Goal: Task Accomplishment & Management: Manage account settings

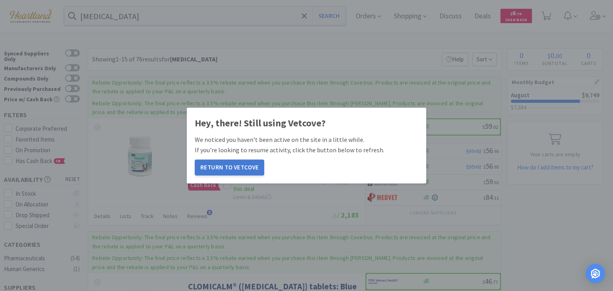
scroll to position [798, 0]
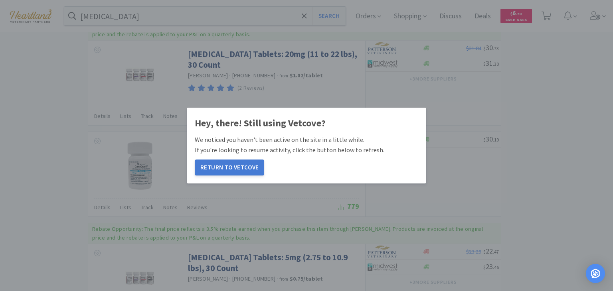
click at [237, 170] on button "Return to Vetcove" at bounding box center [229, 168] width 69 height 16
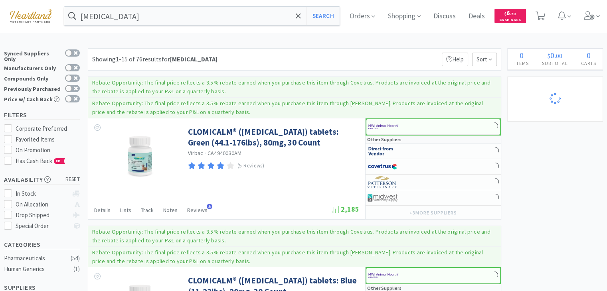
scroll to position [607, 0]
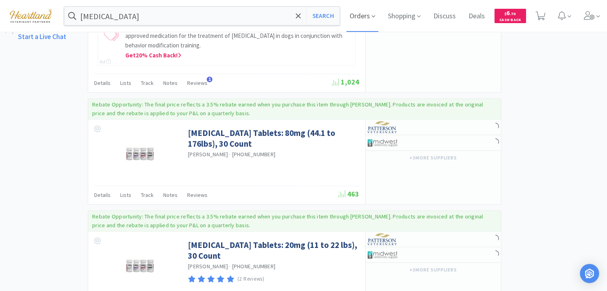
click at [371, 15] on span "Orders" at bounding box center [362, 16] width 32 height 32
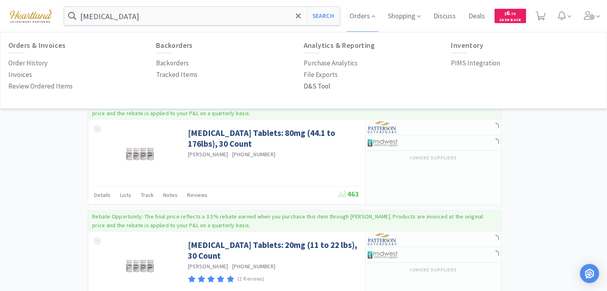
click at [314, 87] on p "D&S Tool" at bounding box center [317, 86] width 27 height 11
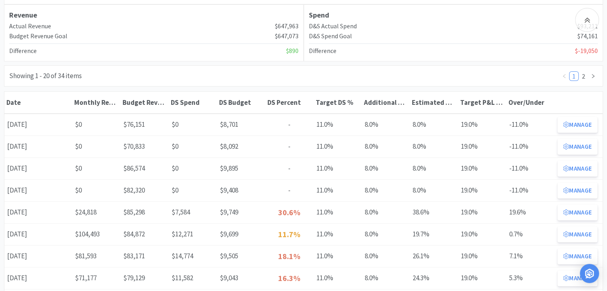
scroll to position [120, 0]
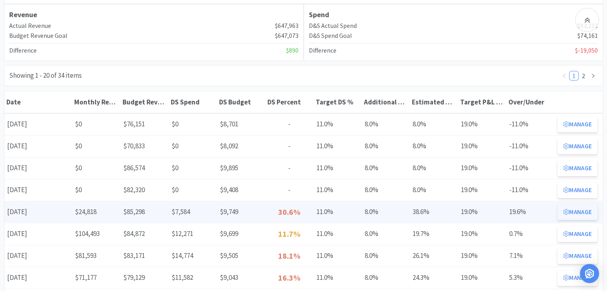
click at [584, 209] on button "Manage" at bounding box center [578, 212] width 40 height 16
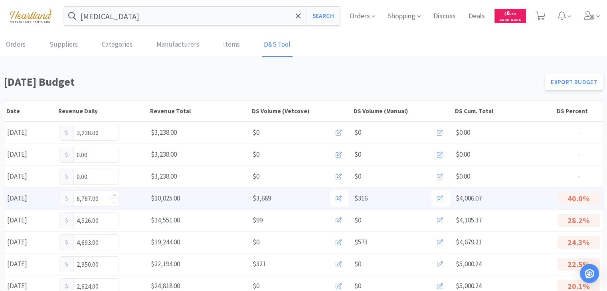
click at [101, 197] on input "6,787.00" at bounding box center [88, 198] width 59 height 15
click at [96, 198] on input "6,787.00" at bounding box center [88, 198] width 59 height 15
type input "7,342"
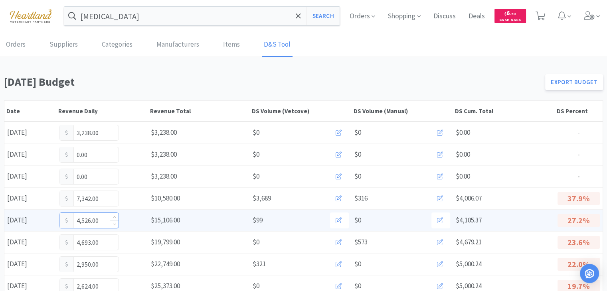
click at [105, 221] on input "4,526.00" at bounding box center [88, 220] width 59 height 15
type input "4,745"
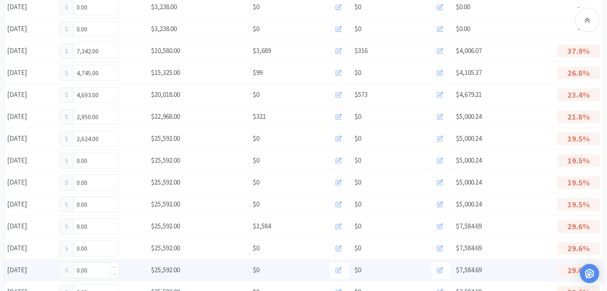
scroll to position [160, 0]
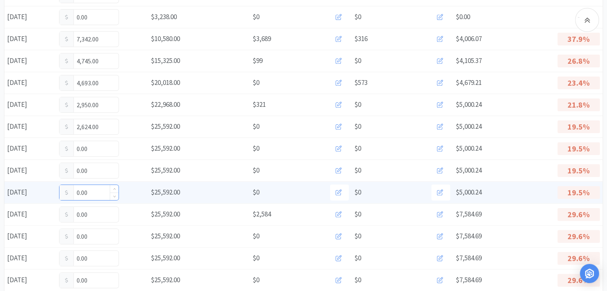
click at [97, 188] on input "0.00" at bounding box center [88, 192] width 59 height 15
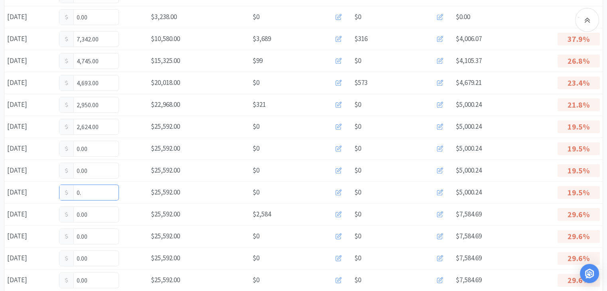
type input "0"
type input "7,461"
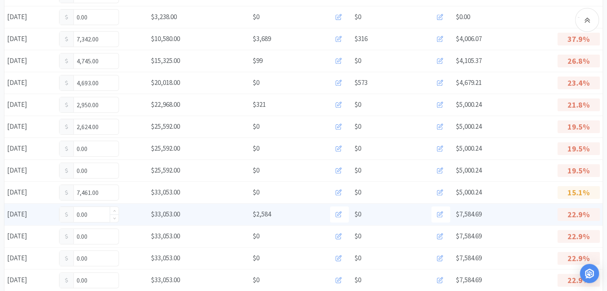
click at [92, 214] on input "0.00" at bounding box center [88, 214] width 59 height 15
type input "0"
type input "4,637"
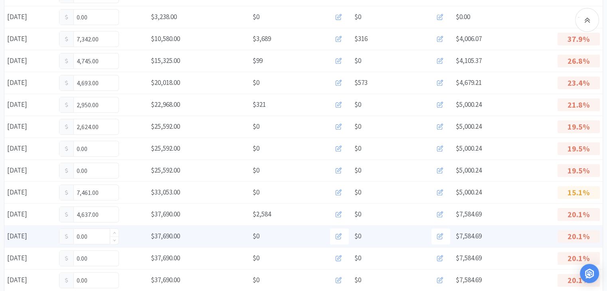
drag, startPoint x: 87, startPoint y: 236, endPoint x: 92, endPoint y: 237, distance: 4.8
click at [88, 236] on input "0.00" at bounding box center [88, 236] width 59 height 15
type input "0"
type input "2,718"
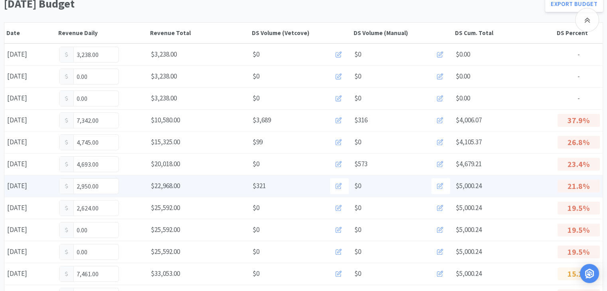
scroll to position [0, 0]
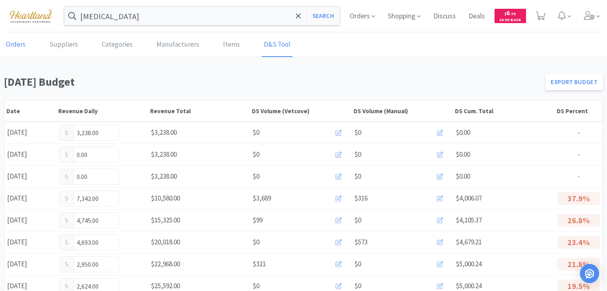
click at [21, 45] on link "Orders" at bounding box center [16, 45] width 24 height 24
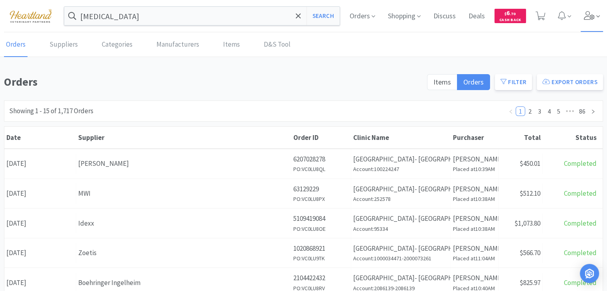
click at [594, 17] on icon at bounding box center [589, 15] width 11 height 9
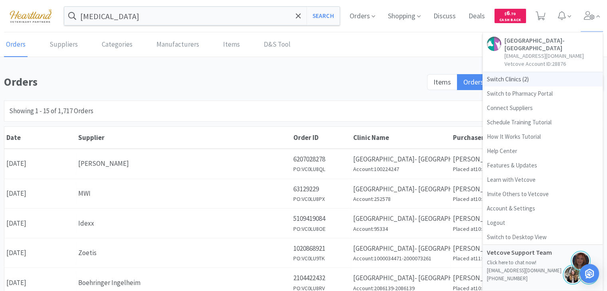
click at [513, 80] on span "Switch Clinics ( 2 )" at bounding box center [543, 79] width 120 height 14
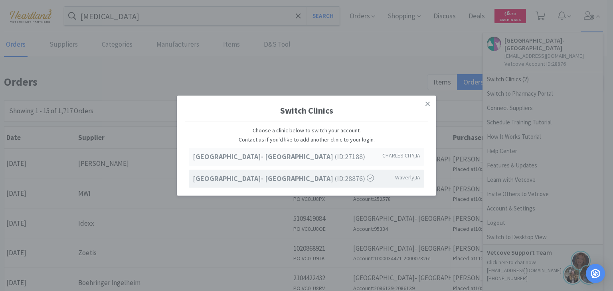
click at [350, 164] on div "Ave of the Saints Animal Hospital- Charles City (ID: 27188 ) CHARLES CITY , IA" at bounding box center [307, 157] width 236 height 18
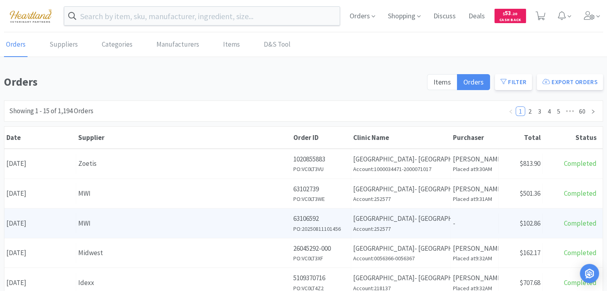
click at [387, 234] on div "Clinic Name Ave of the Saints Animal Hospital- Charles City Account: 252577" at bounding box center [401, 224] width 100 height 30
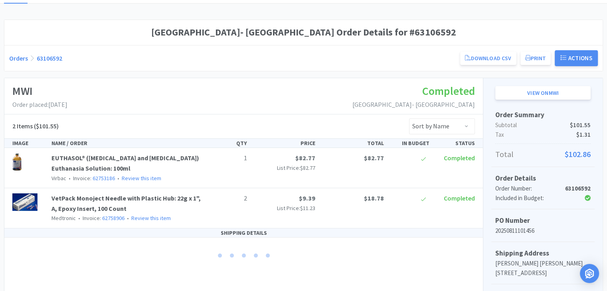
scroll to position [40, 0]
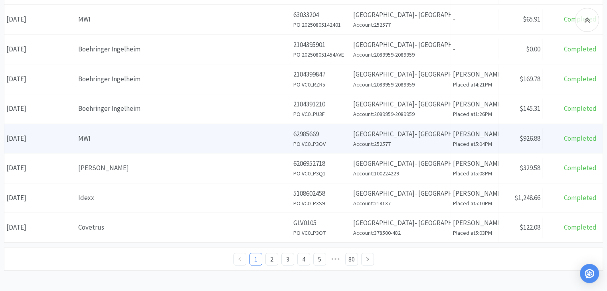
scroll to position [354, 0]
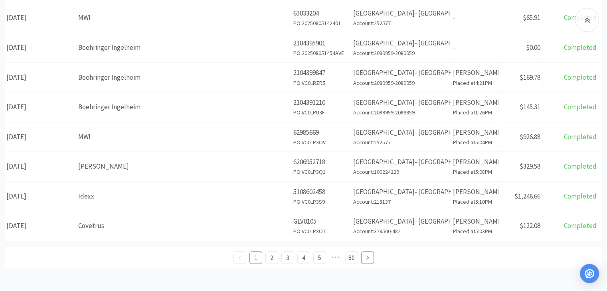
click at [366, 255] on icon "icon: right" at bounding box center [367, 257] width 5 height 5
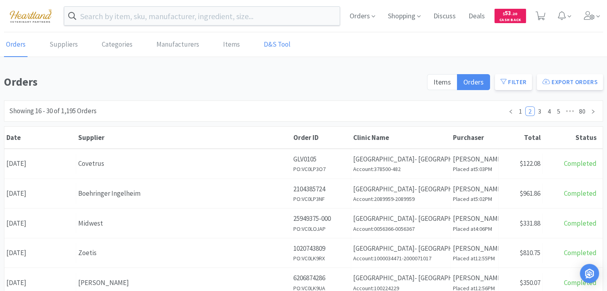
click at [267, 48] on link "D&S Tool" at bounding box center [277, 45] width 31 height 24
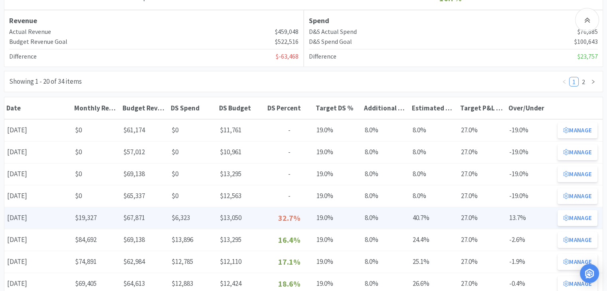
scroll to position [120, 0]
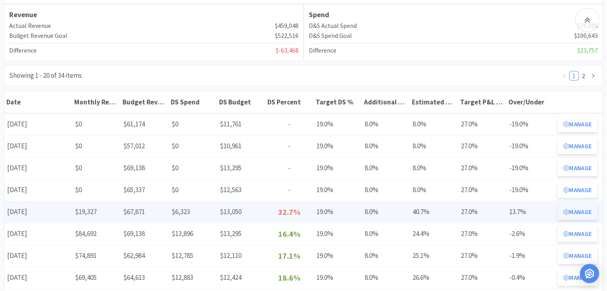
click at [584, 213] on button "Manage" at bounding box center [578, 212] width 40 height 16
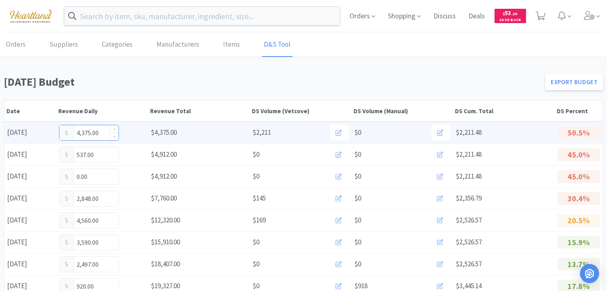
click at [107, 131] on input "4,375.00" at bounding box center [88, 132] width 59 height 15
type input "4,710"
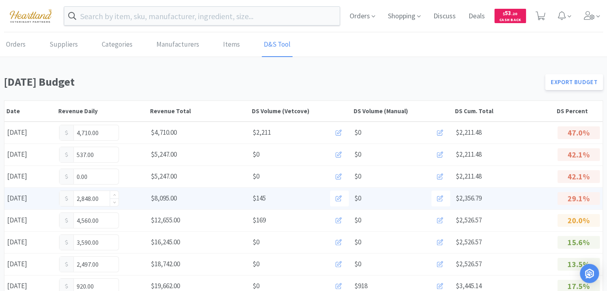
click at [101, 197] on input "2,848.00" at bounding box center [88, 198] width 59 height 15
type input "2"
type input "3,832"
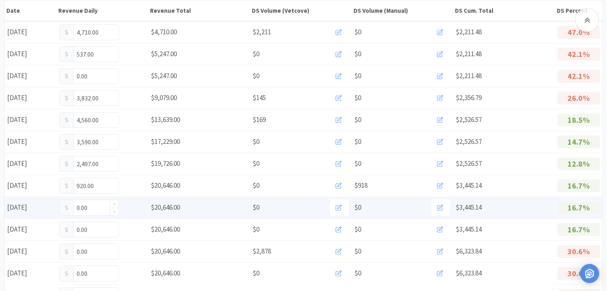
scroll to position [120, 0]
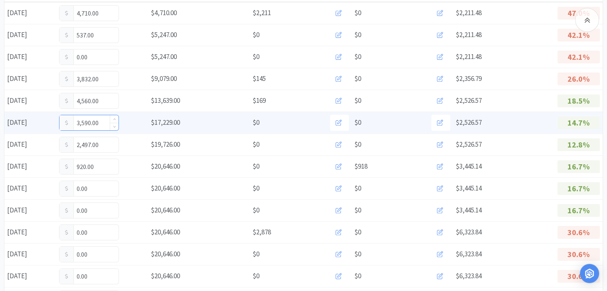
click at [97, 119] on input "3,590.00" at bounding box center [88, 122] width 59 height 15
type input "3,684"
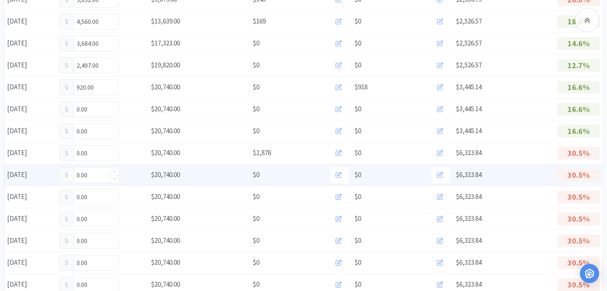
scroll to position [200, 0]
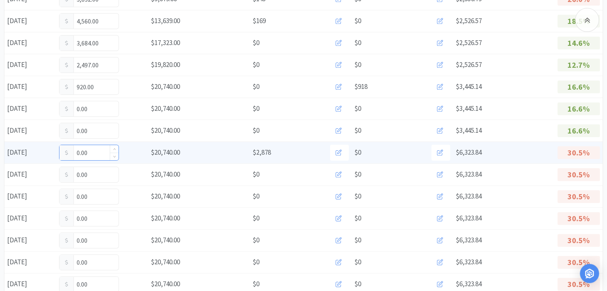
click at [98, 148] on input "0.00" at bounding box center [88, 152] width 59 height 15
type input "0"
type input "3,087"
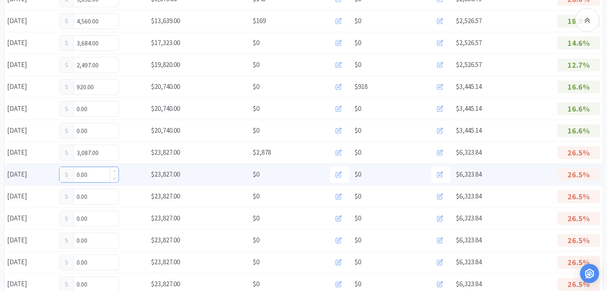
click at [89, 173] on input "0.00" at bounding box center [88, 174] width 59 height 15
type input "0"
type input "4,683"
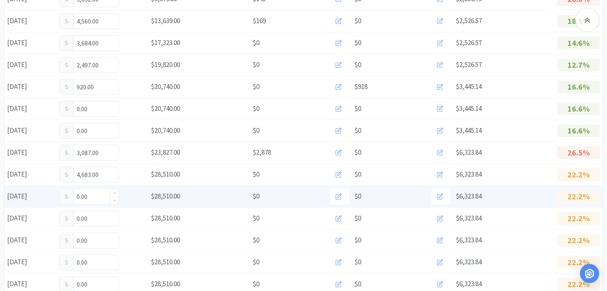
click at [89, 194] on input "0.00" at bounding box center [88, 196] width 59 height 15
type input "0"
type input "3,844"
click at [440, 194] on icon at bounding box center [440, 197] width 6 height 6
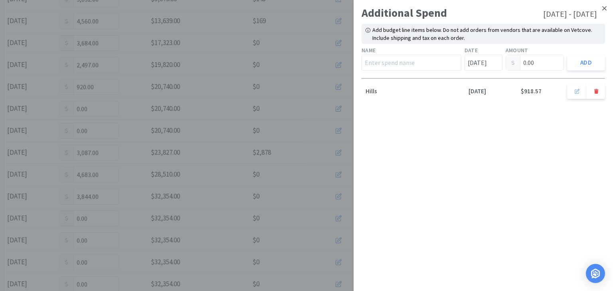
click at [606, 8] on icon at bounding box center [604, 8] width 4 height 7
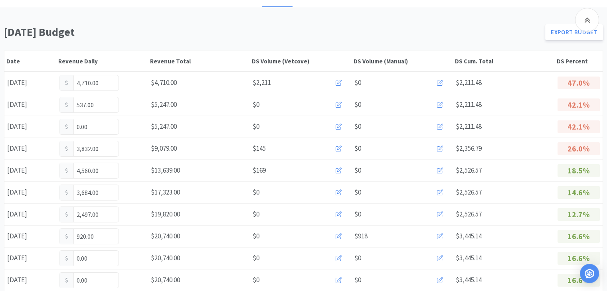
scroll to position [0, 0]
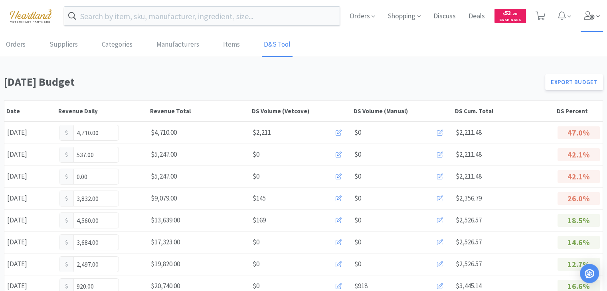
click at [590, 19] on icon at bounding box center [589, 15] width 11 height 9
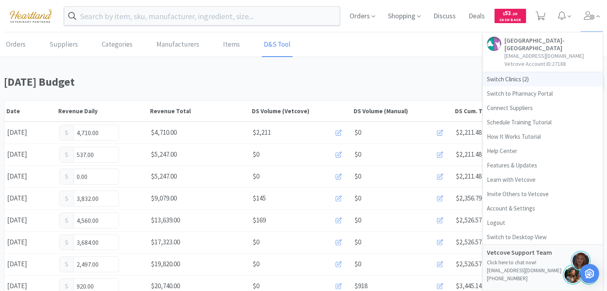
click at [515, 79] on span "Switch Clinics ( 2 )" at bounding box center [543, 79] width 120 height 14
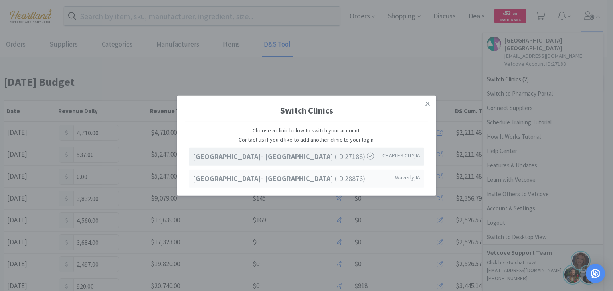
click at [331, 185] on div "Ave of the Saints Animal Hospital- Waverly (ID: 28876 ) Waverly , IA" at bounding box center [307, 179] width 236 height 18
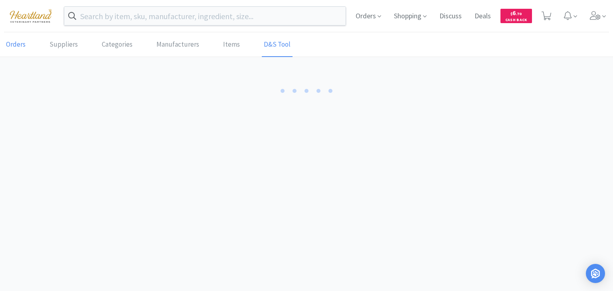
click at [21, 47] on link "Orders" at bounding box center [16, 45] width 24 height 24
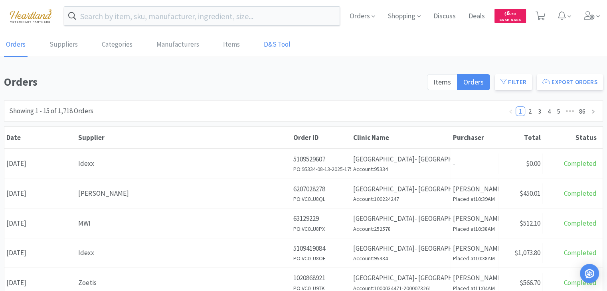
click at [273, 46] on link "D&S Tool" at bounding box center [277, 45] width 31 height 24
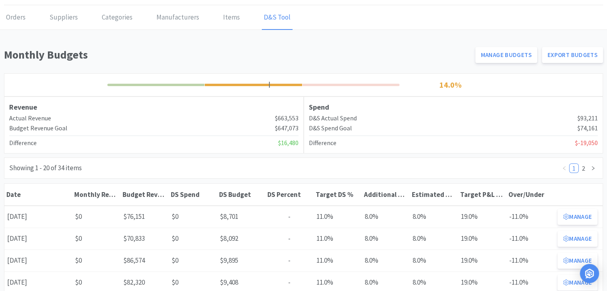
scroll to position [80, 0]
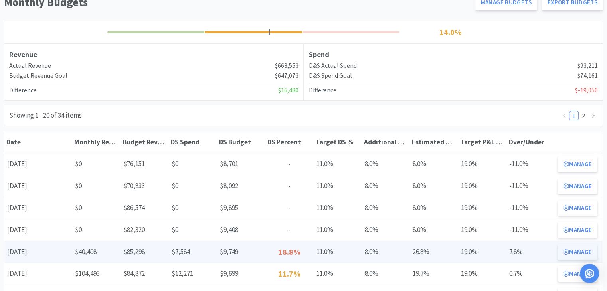
click at [570, 250] on button "Manage" at bounding box center [578, 252] width 40 height 16
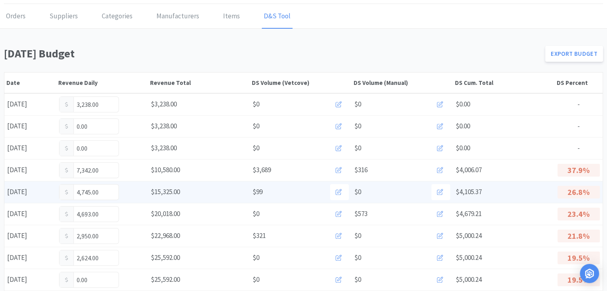
scroll to position [40, 0]
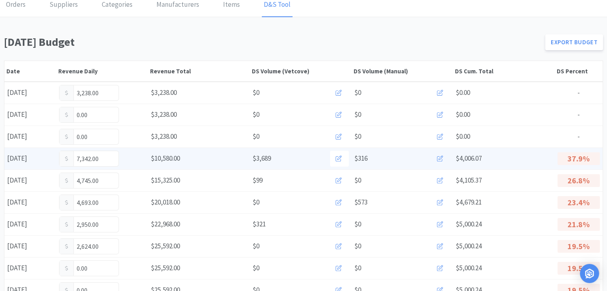
click at [441, 156] on icon at bounding box center [440, 159] width 6 height 6
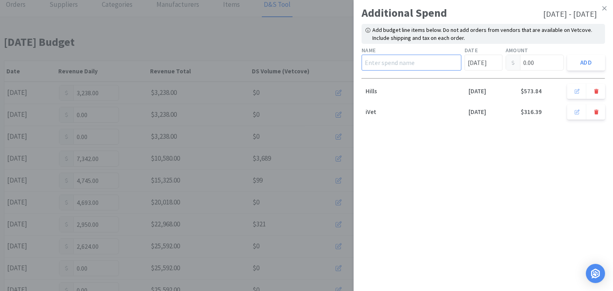
click at [426, 62] on input "text" at bounding box center [412, 63] width 100 height 16
type input "Hills"
click at [487, 62] on input "Aug 4th" at bounding box center [484, 63] width 38 height 16
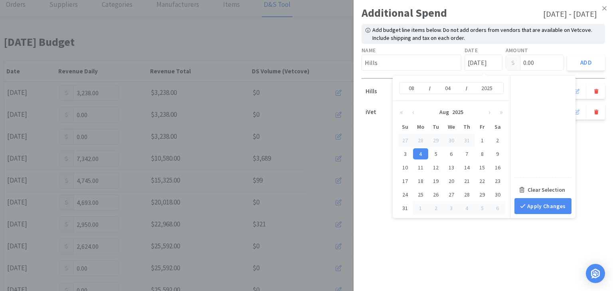
drag, startPoint x: 450, startPoint y: 165, endPoint x: 464, endPoint y: 137, distance: 31.6
click at [451, 165] on div "13" at bounding box center [452, 167] width 16 height 11
type input "Aug 13th"
type input "13"
click at [542, 61] on input "0.00" at bounding box center [535, 62] width 58 height 15
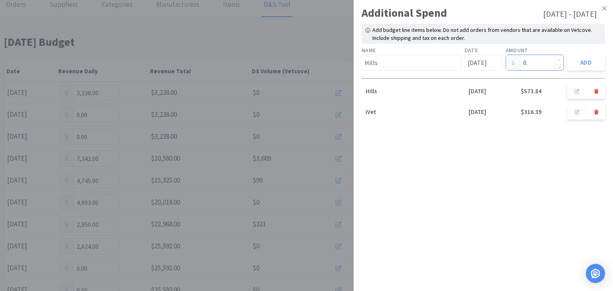
type input "0"
type input "453.33"
click at [590, 64] on button "Add" at bounding box center [586, 63] width 38 height 16
type input "Aug 1st"
type input "0.00"
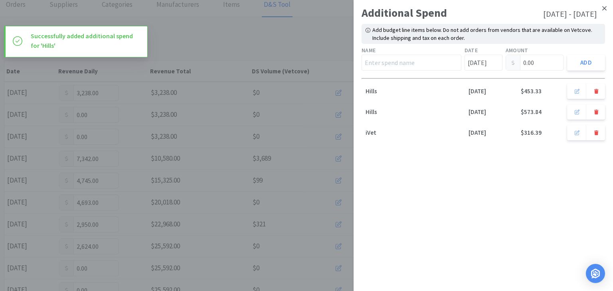
click at [605, 8] on icon at bounding box center [604, 8] width 4 height 4
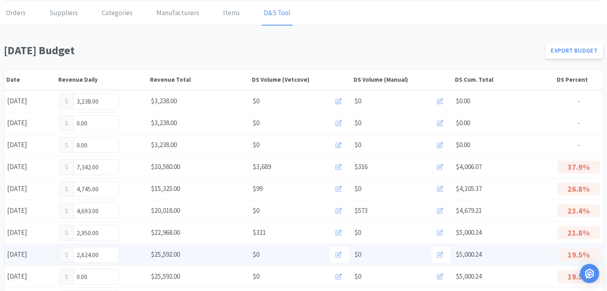
scroll to position [0, 0]
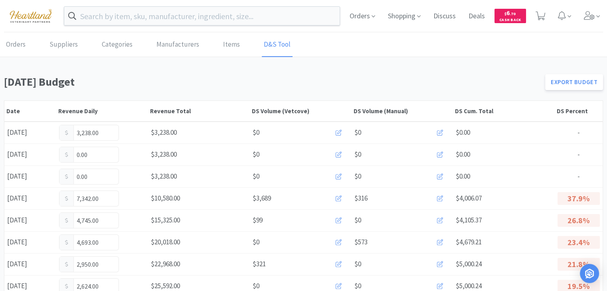
click at [19, 13] on img at bounding box center [30, 16] width 53 height 22
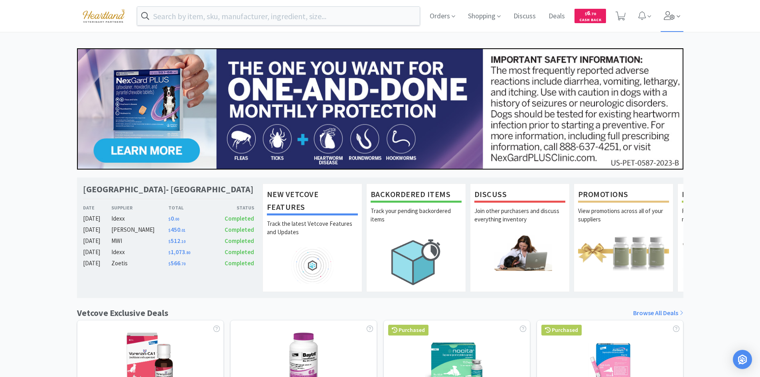
click at [672, 18] on icon at bounding box center [669, 15] width 11 height 9
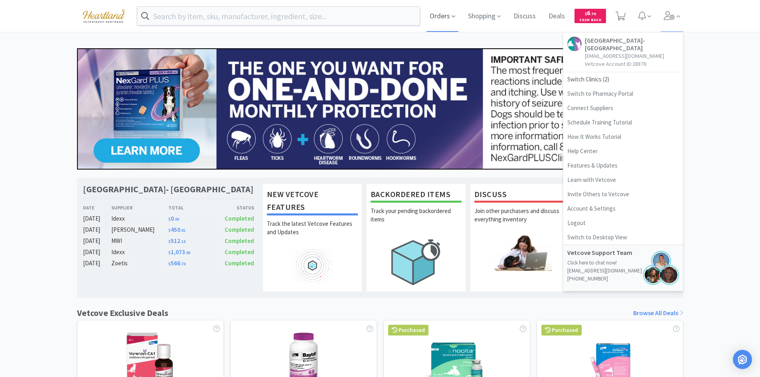
click at [444, 17] on span "Orders" at bounding box center [443, 16] width 32 height 32
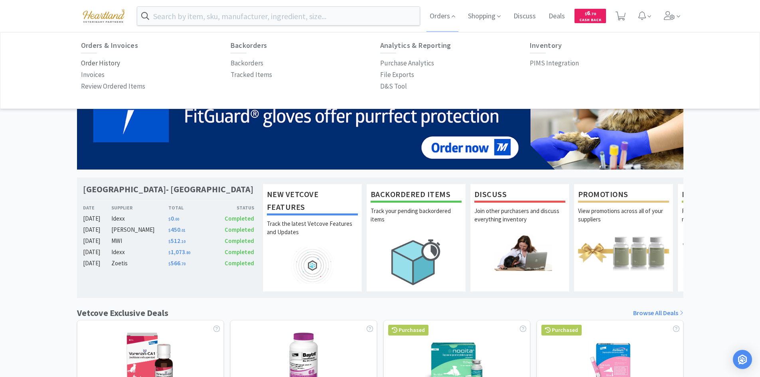
click at [103, 65] on p "Order History" at bounding box center [100, 63] width 39 height 11
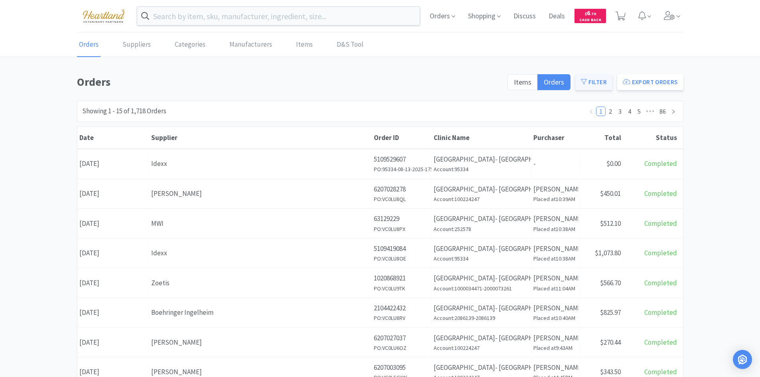
click at [592, 81] on button "Filter" at bounding box center [594, 82] width 37 height 16
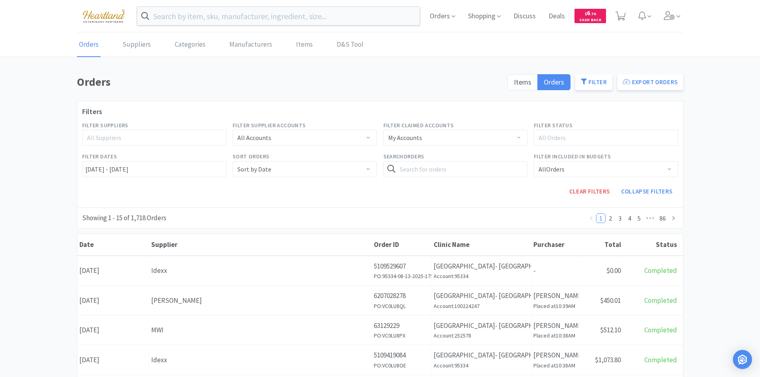
click at [107, 142] on div "All Suppliers" at bounding box center [151, 138] width 128 height 8
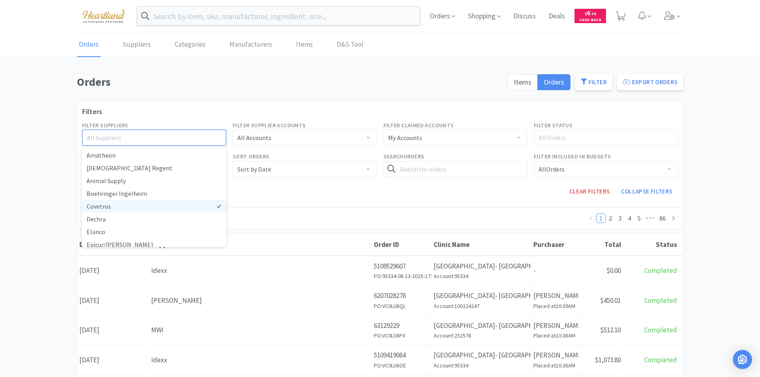
click at [110, 209] on li "Covetrus" at bounding box center [154, 206] width 145 height 13
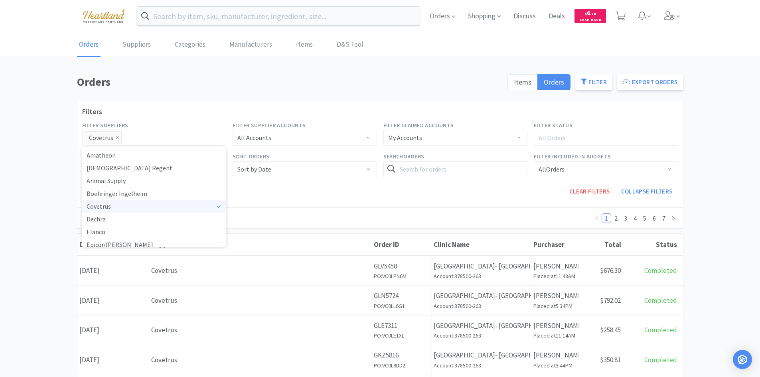
click at [283, 201] on div "Clear Filters Collapse Filters" at bounding box center [456, 191] width 452 height 22
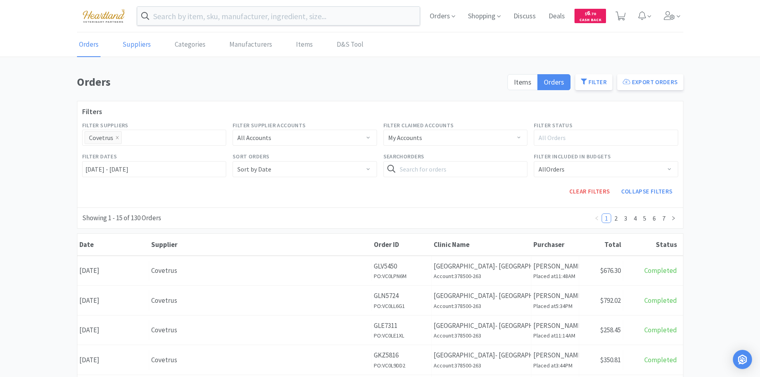
click at [135, 41] on link "Suppliers" at bounding box center [137, 45] width 32 height 24
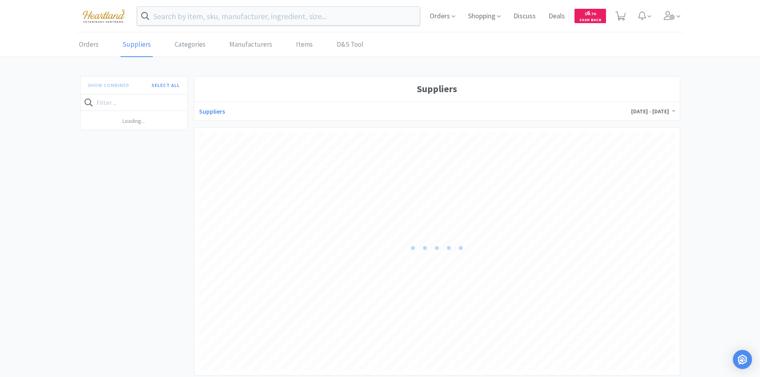
scroll to position [238, 476]
click at [84, 43] on link "Orders" at bounding box center [89, 45] width 24 height 24
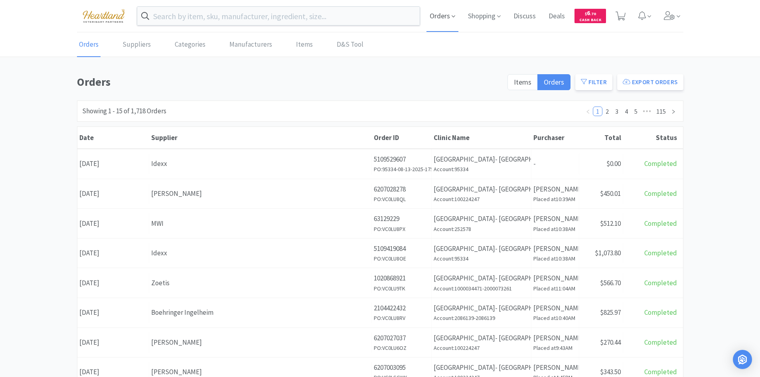
click at [439, 14] on span "Orders" at bounding box center [443, 16] width 32 height 32
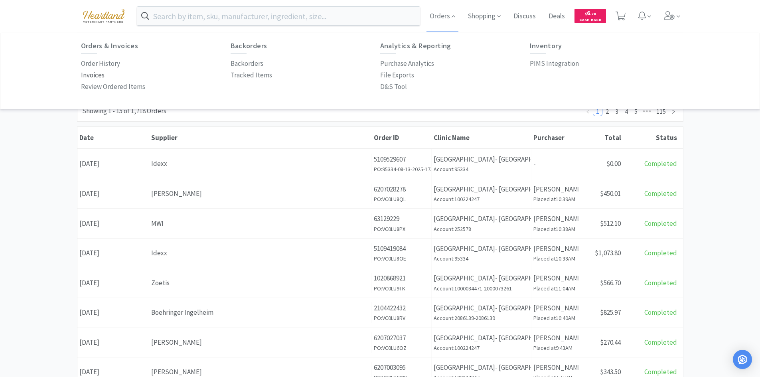
click at [97, 74] on p "Invoices" at bounding box center [93, 75] width 24 height 11
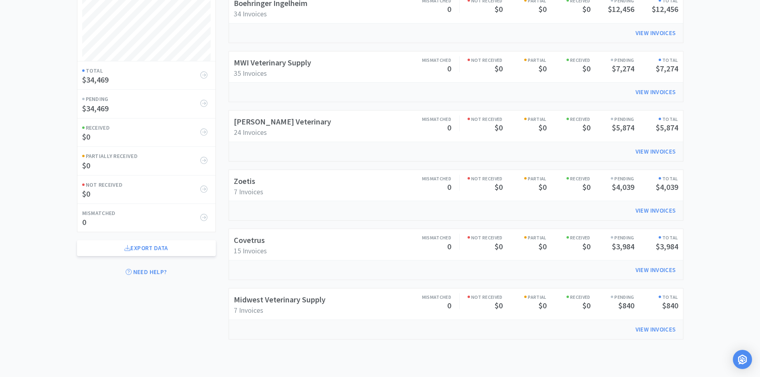
scroll to position [119, 0]
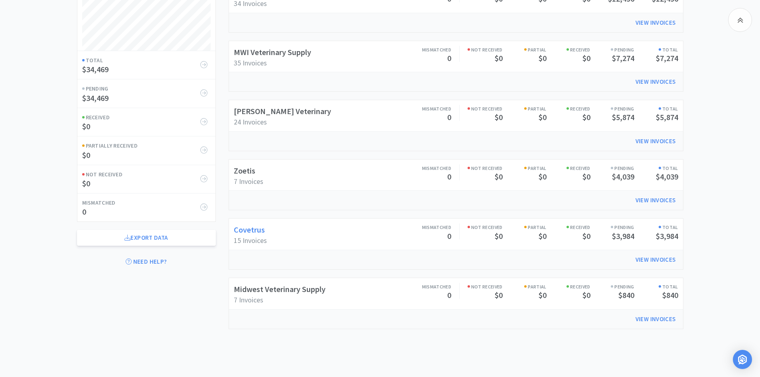
click at [258, 228] on link "Covetrus" at bounding box center [249, 230] width 31 height 10
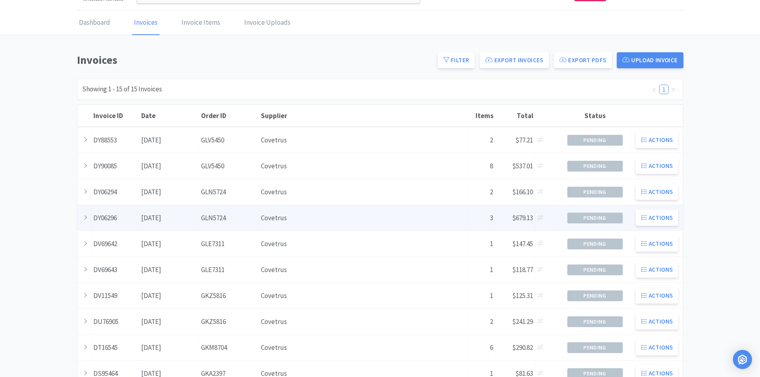
scroll to position [40, 0]
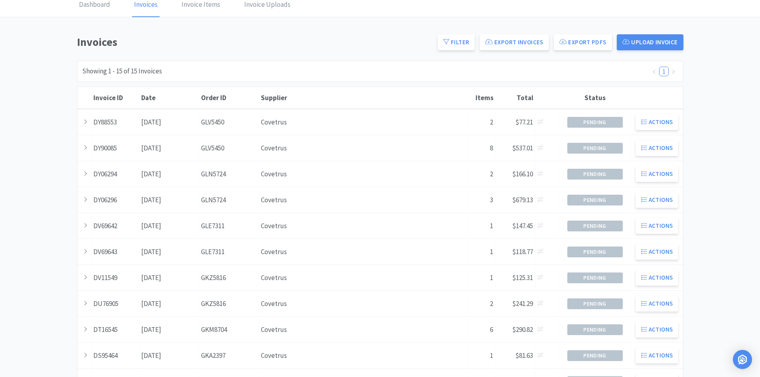
click at [276, 227] on div "Supplier Covetrus" at bounding box center [363, 226] width 209 height 20
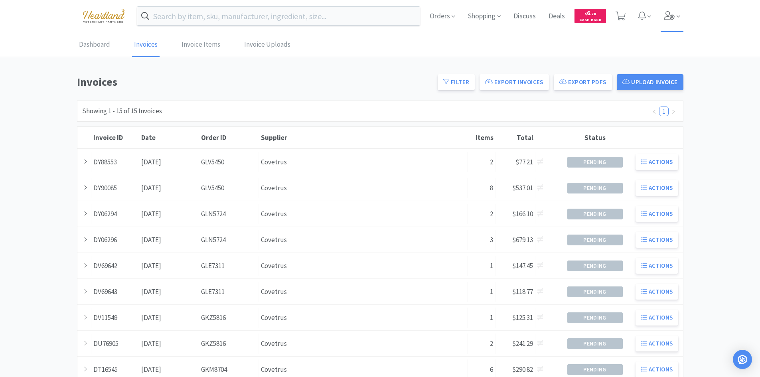
click at [675, 21] on span at bounding box center [672, 16] width 23 height 32
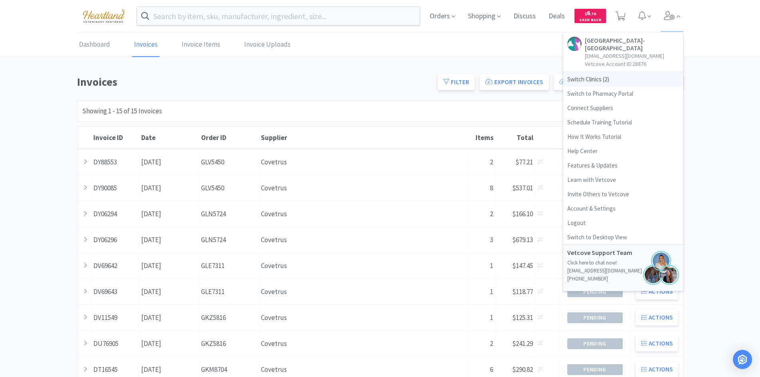
click at [573, 80] on span "Switch Clinics ( 2 )" at bounding box center [624, 79] width 120 height 14
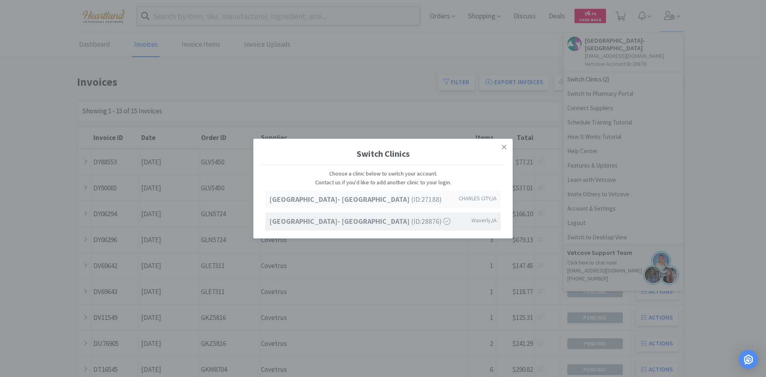
click at [429, 200] on span "Ave of the Saints Animal Hospital- Charles City (ID: 27188 )" at bounding box center [355, 200] width 172 height 12
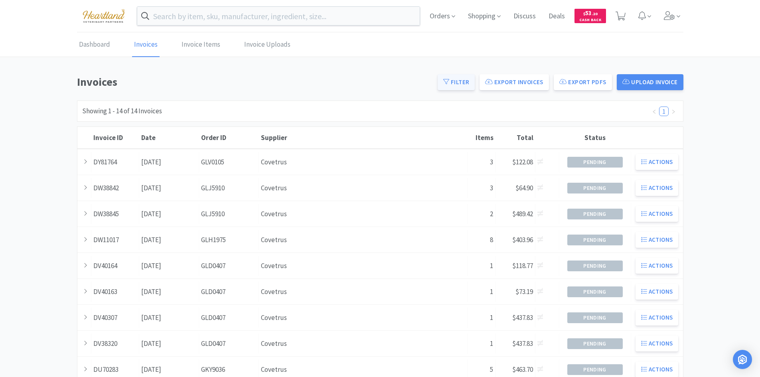
click at [452, 83] on button "Filter" at bounding box center [456, 82] width 37 height 16
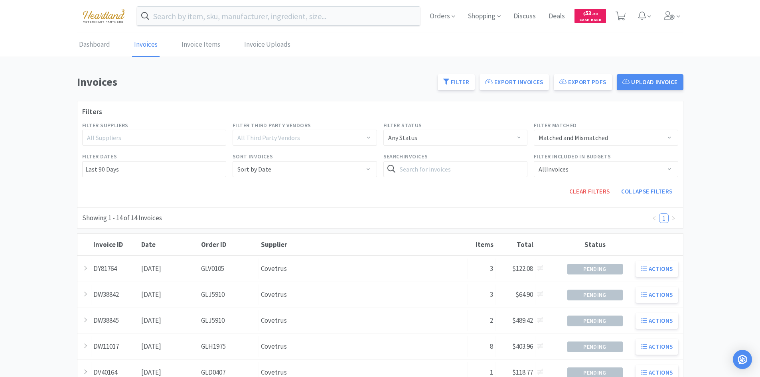
click at [170, 140] on div "All Suppliers" at bounding box center [151, 138] width 128 height 8
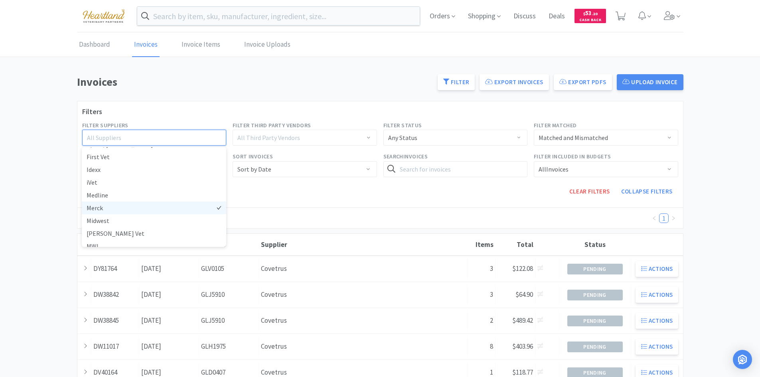
scroll to position [120, 0]
click at [107, 224] on li "MWI" at bounding box center [154, 227] width 145 height 13
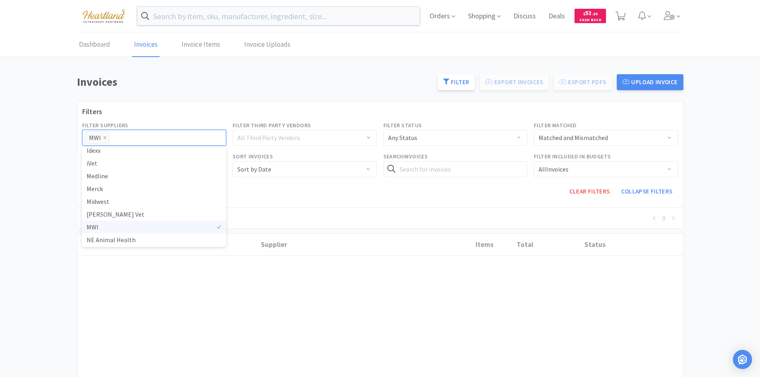
scroll to position [2, 0]
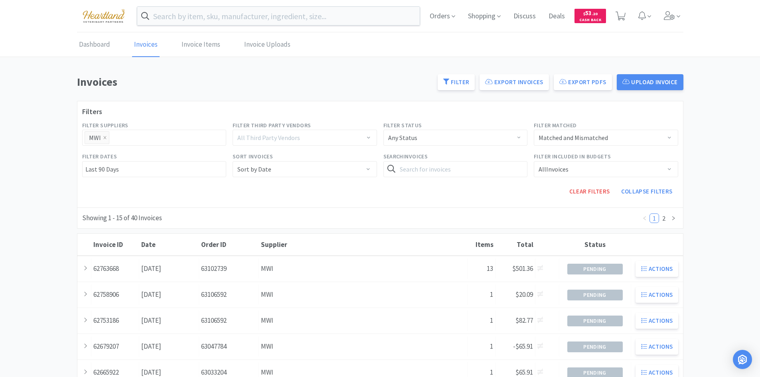
click at [45, 139] on div "Dashboard Invoices Invoice Items Invoice Uploads Invoices Filter Export Invoice…" at bounding box center [380, 353] width 760 height 641
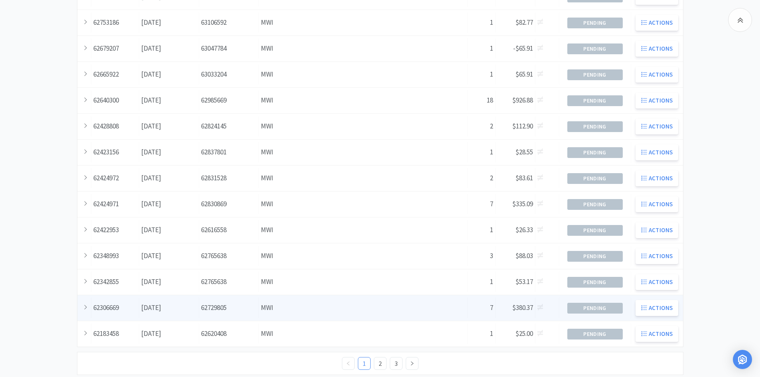
scroll to position [314, 0]
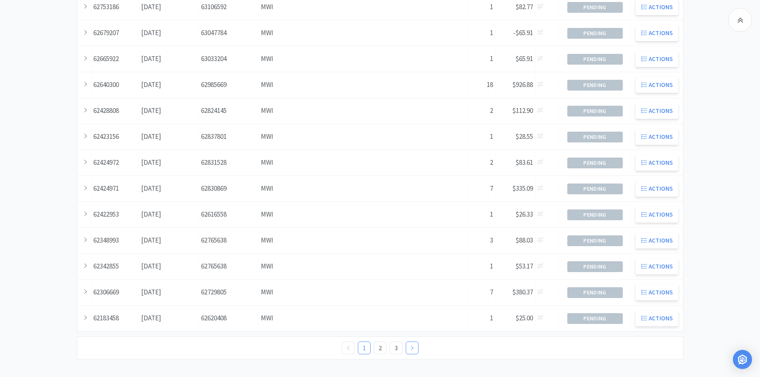
click at [411, 349] on icon "icon: right" at bounding box center [412, 348] width 5 height 5
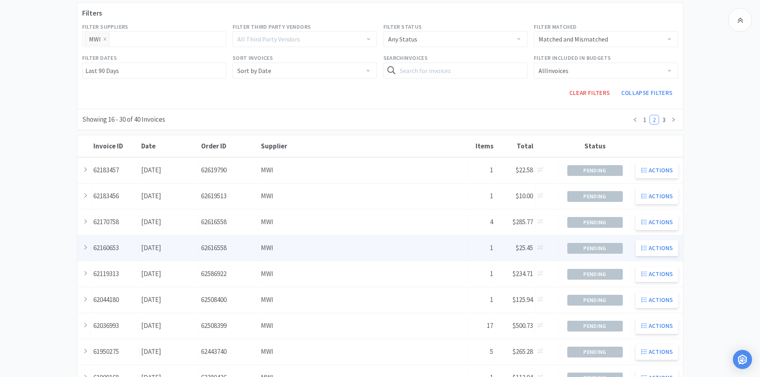
scroll to position [80, 0]
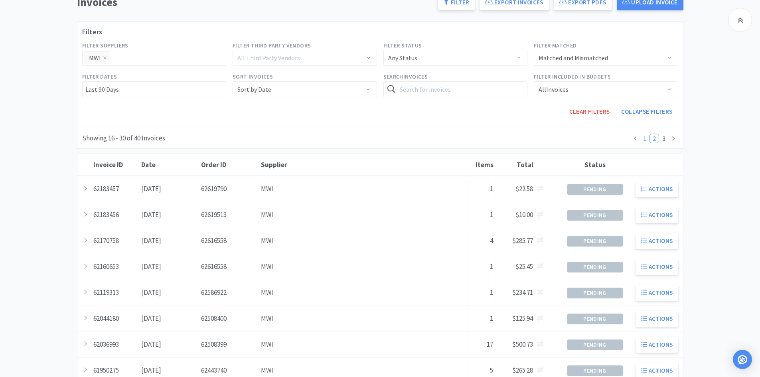
click at [645, 138] on link "1" at bounding box center [645, 138] width 9 height 9
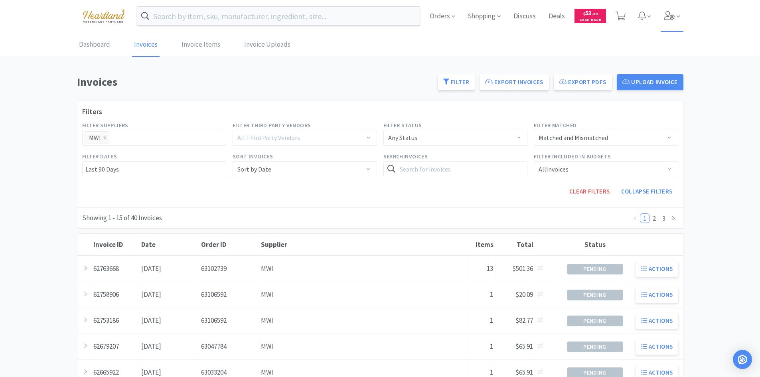
click at [670, 18] on icon at bounding box center [669, 15] width 11 height 9
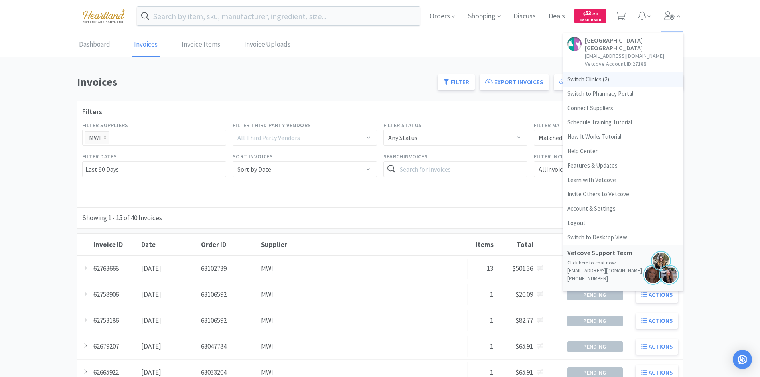
click at [582, 81] on span "Switch Clinics ( 2 )" at bounding box center [624, 79] width 120 height 14
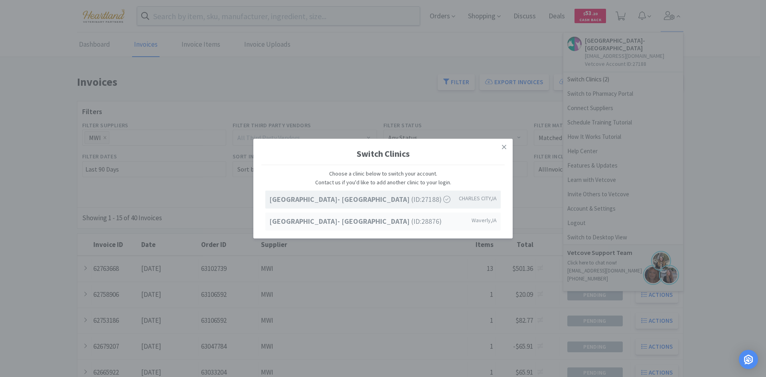
click at [371, 222] on strong "[GEOGRAPHIC_DATA]- [GEOGRAPHIC_DATA]" at bounding box center [340, 221] width 142 height 9
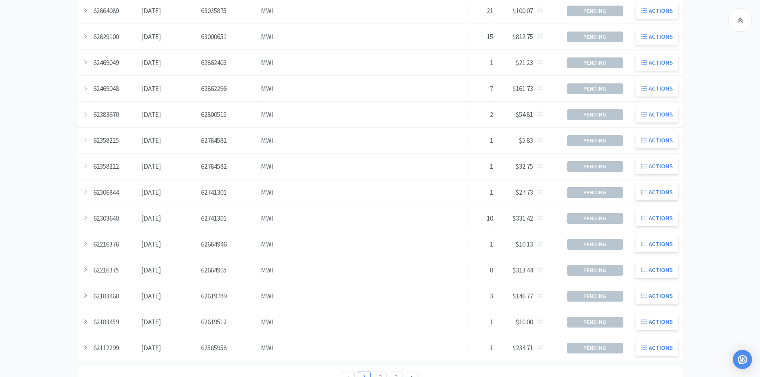
scroll to position [207, 0]
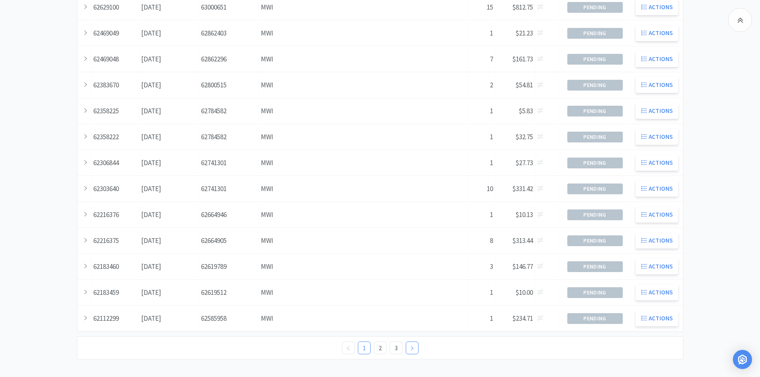
click at [412, 349] on icon "icon: right" at bounding box center [412, 348] width 2 height 4
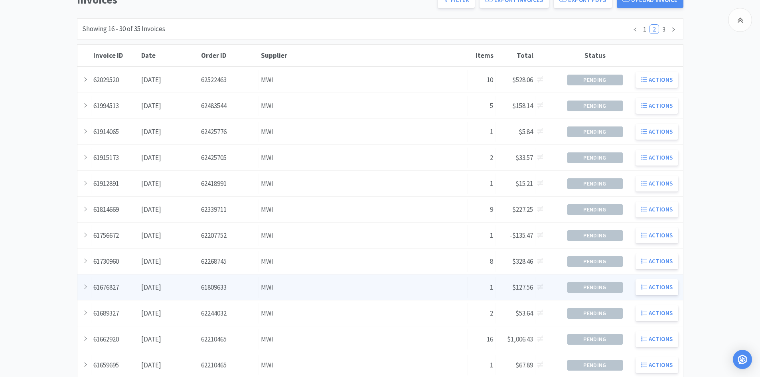
scroll to position [80, 0]
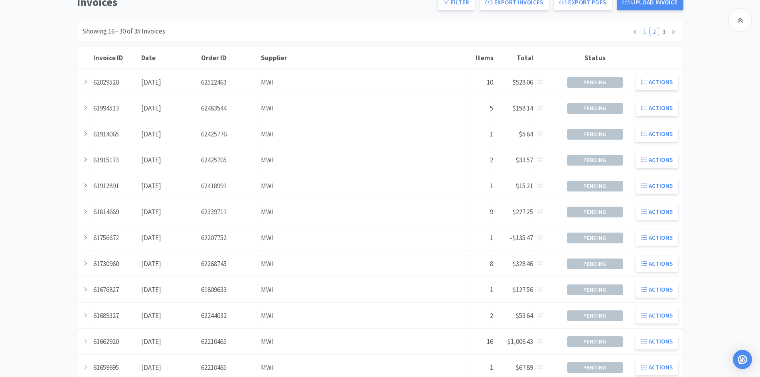
click at [644, 31] on link "1" at bounding box center [645, 31] width 9 height 9
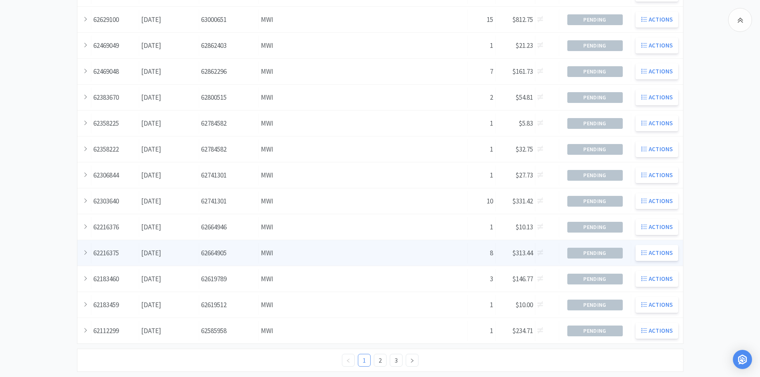
scroll to position [207, 0]
